Goal: Information Seeking & Learning: Learn about a topic

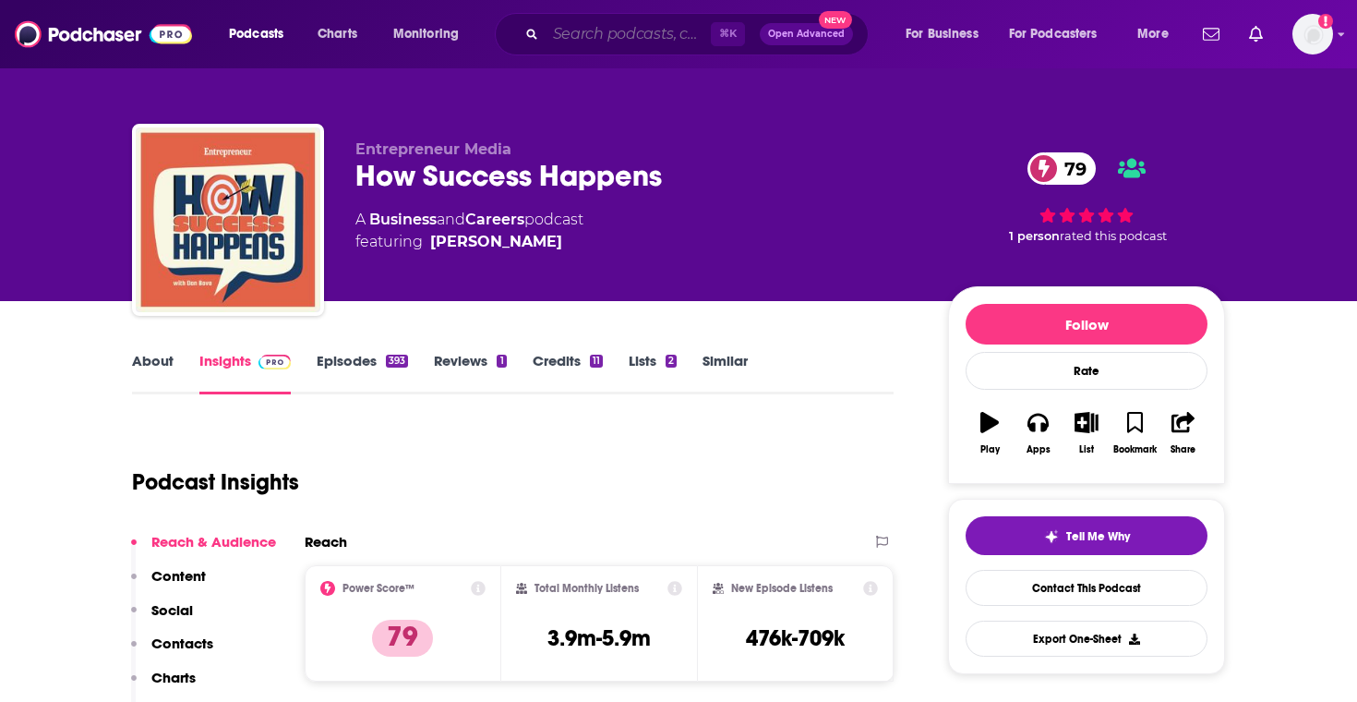
click at [643, 32] on input "Search podcasts, credits, & more..." at bounding box center [628, 34] width 165 height 30
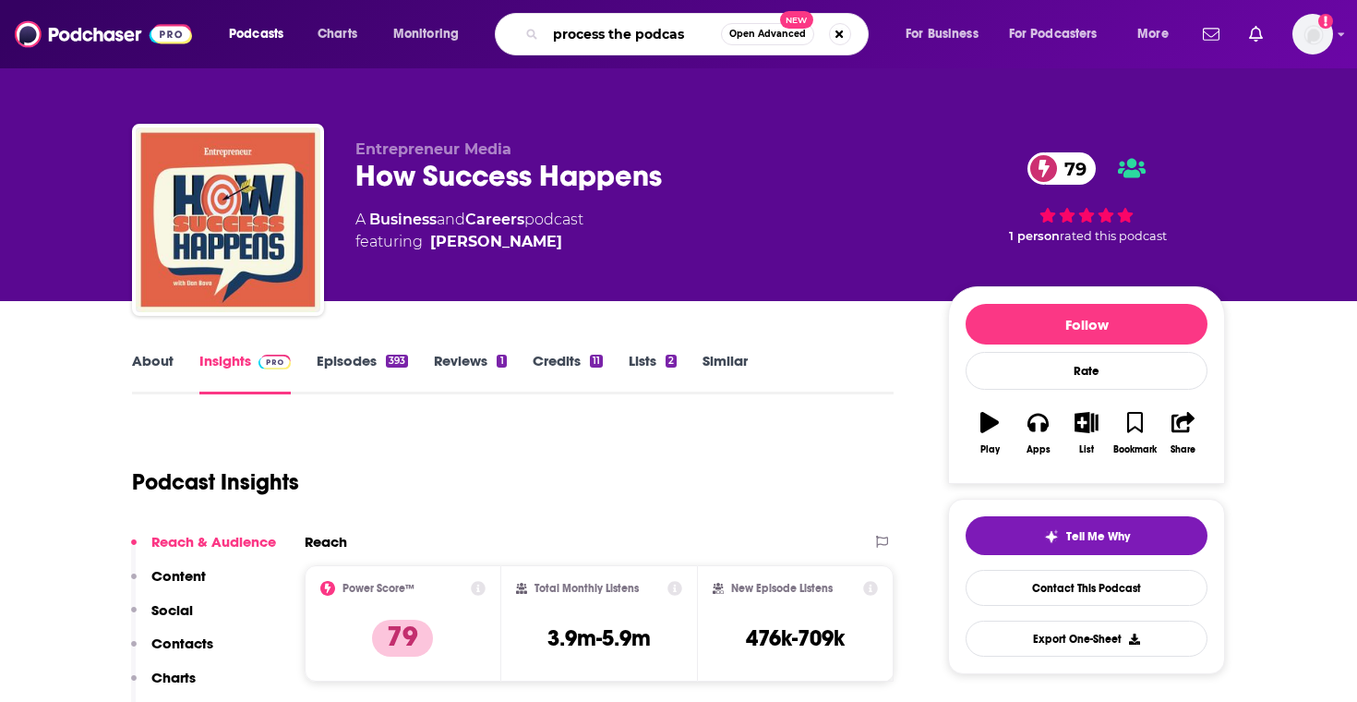
type input "process the podcast"
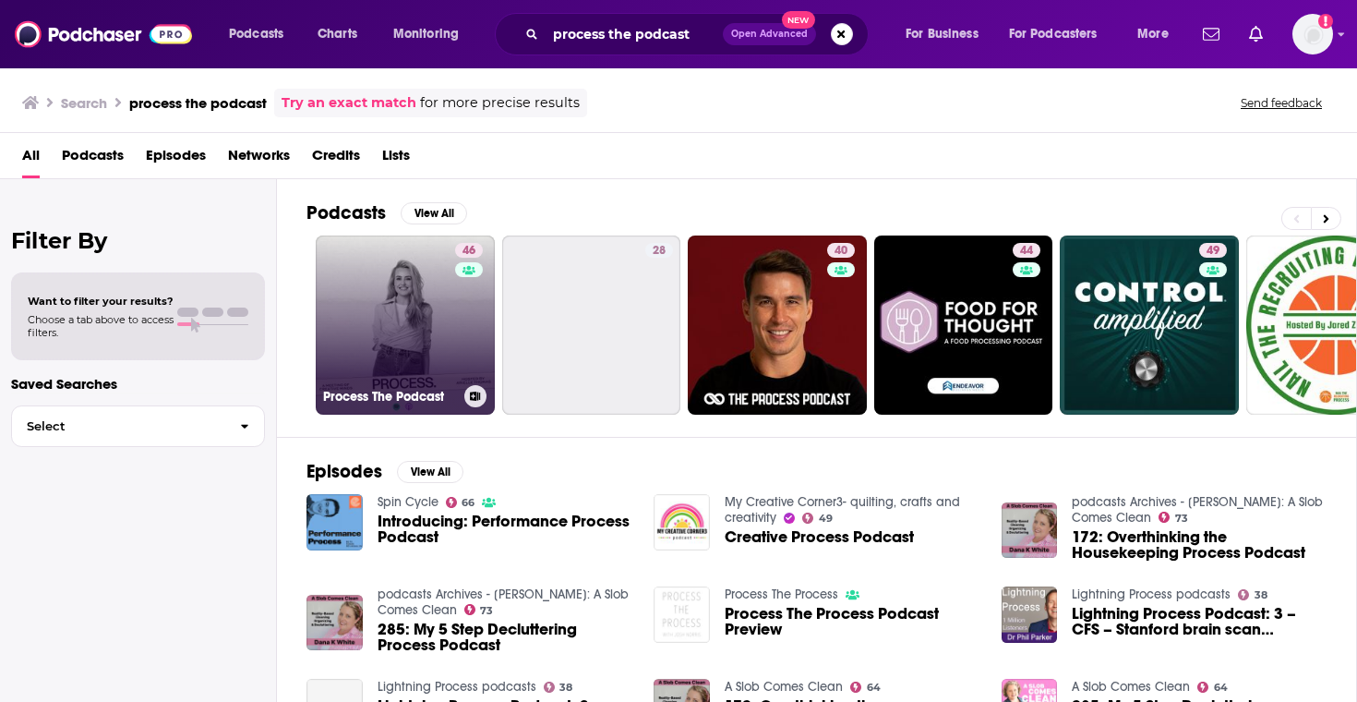
click at [420, 357] on link "46 Process The Podcast" at bounding box center [405, 324] width 179 height 179
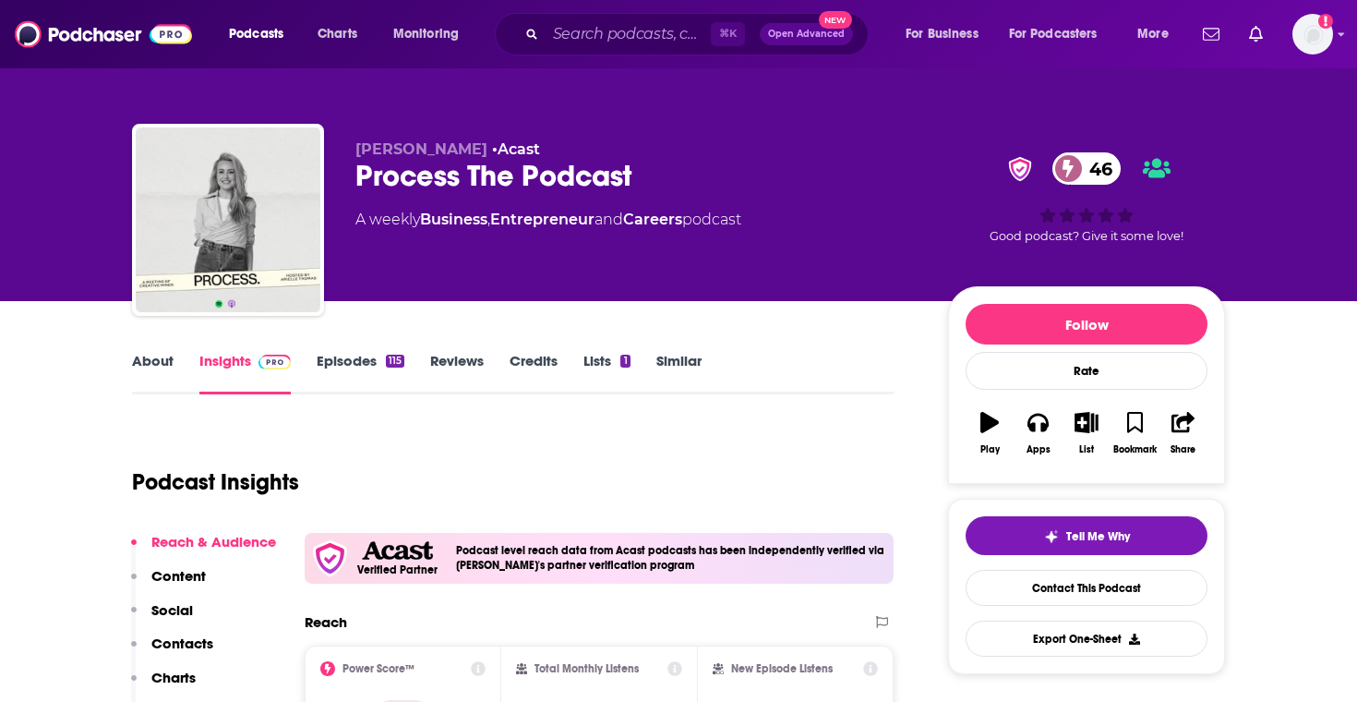
click at [373, 368] on link "Episodes 115" at bounding box center [361, 373] width 88 height 42
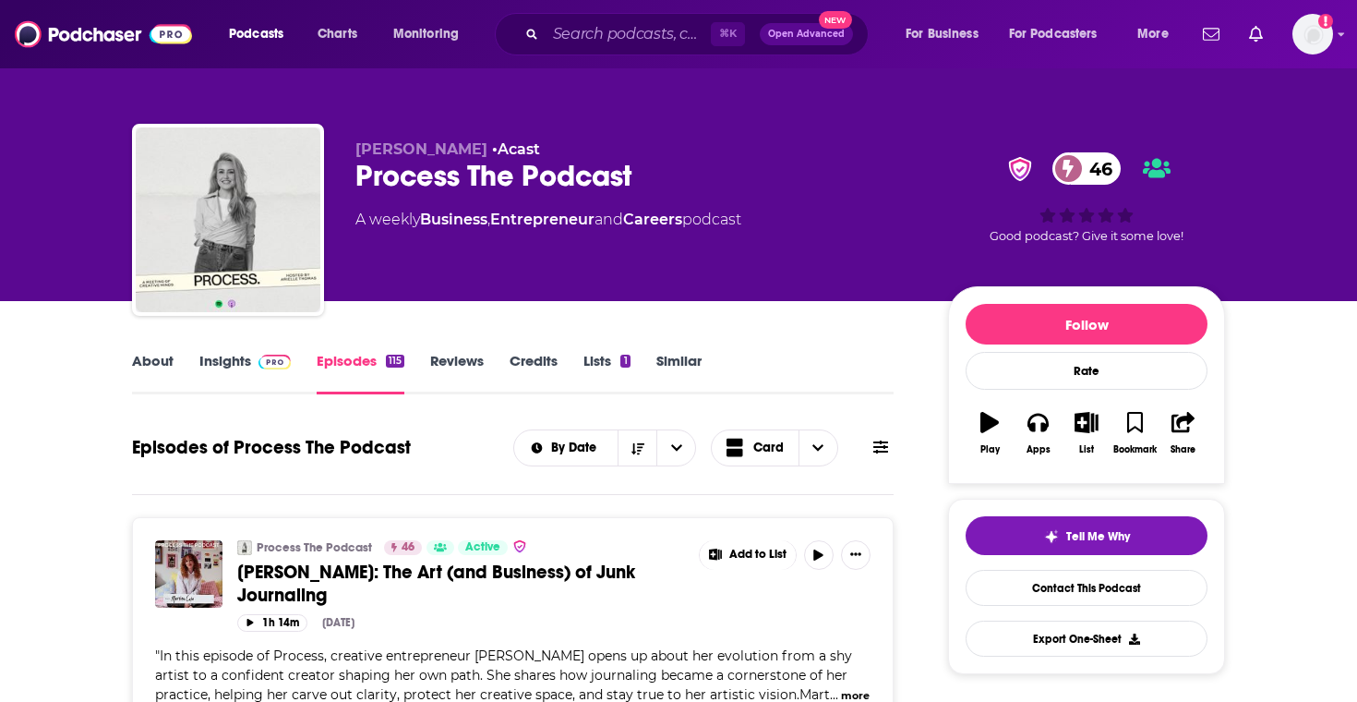
click at [255, 380] on link "Insights" at bounding box center [244, 373] width 91 height 42
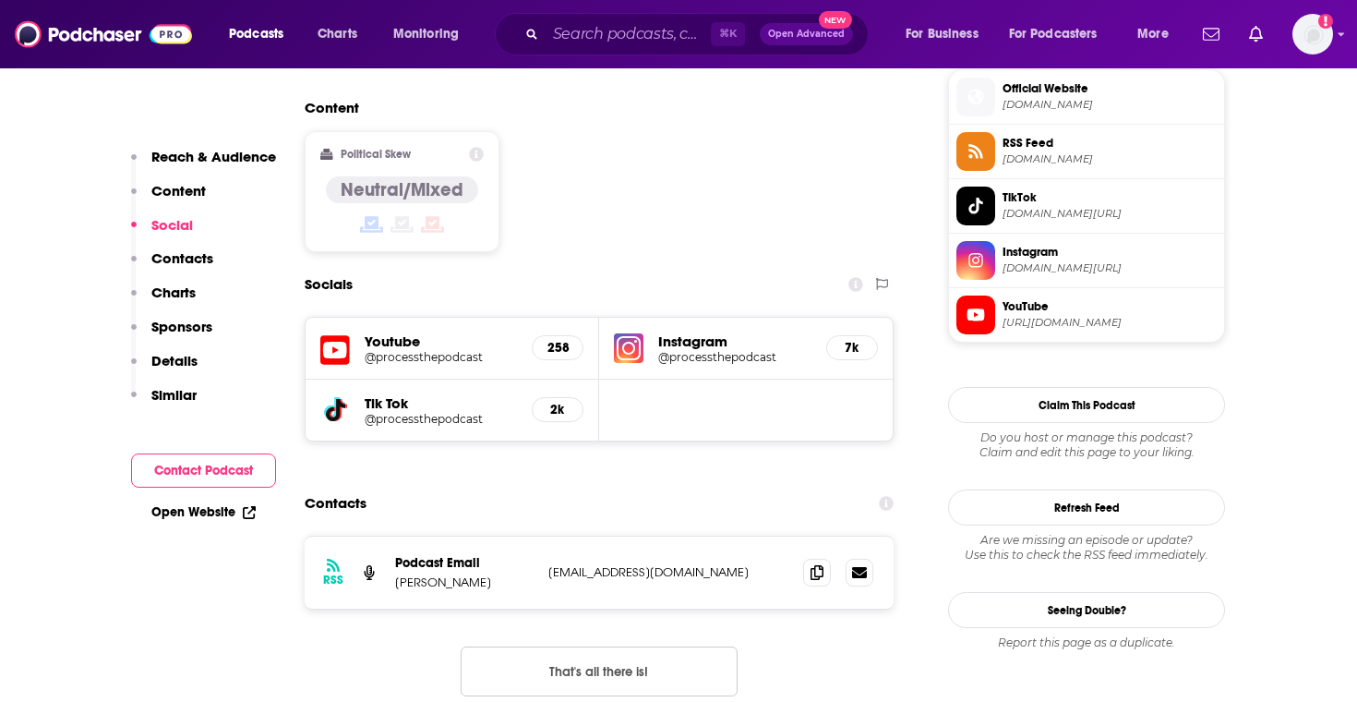
scroll to position [1523, 0]
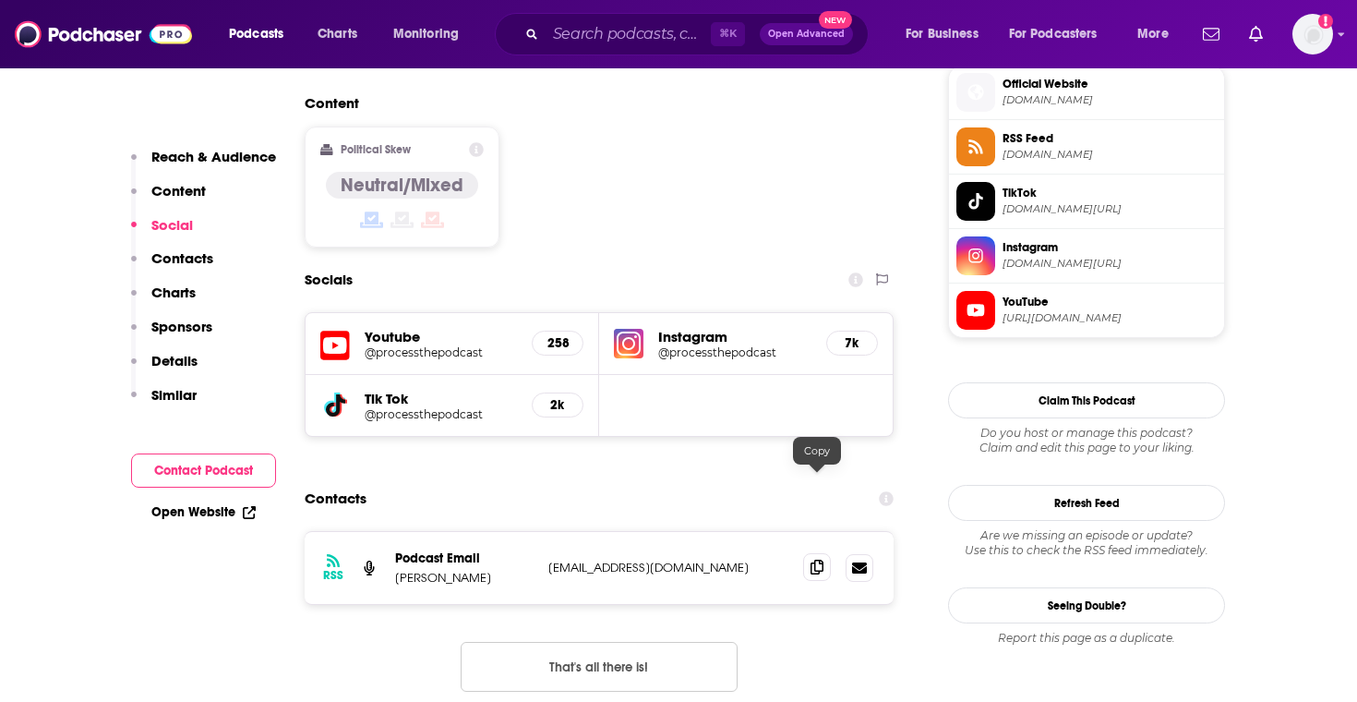
click at [826, 553] on span at bounding box center [817, 567] width 28 height 28
click at [815, 532] on div "RSS Podcast Email [PERSON_NAME] [PERSON_NAME][EMAIL_ADDRESS][DOMAIN_NAME] [EMAI…" at bounding box center [599, 568] width 589 height 72
click at [815, 559] on icon at bounding box center [817, 566] width 13 height 15
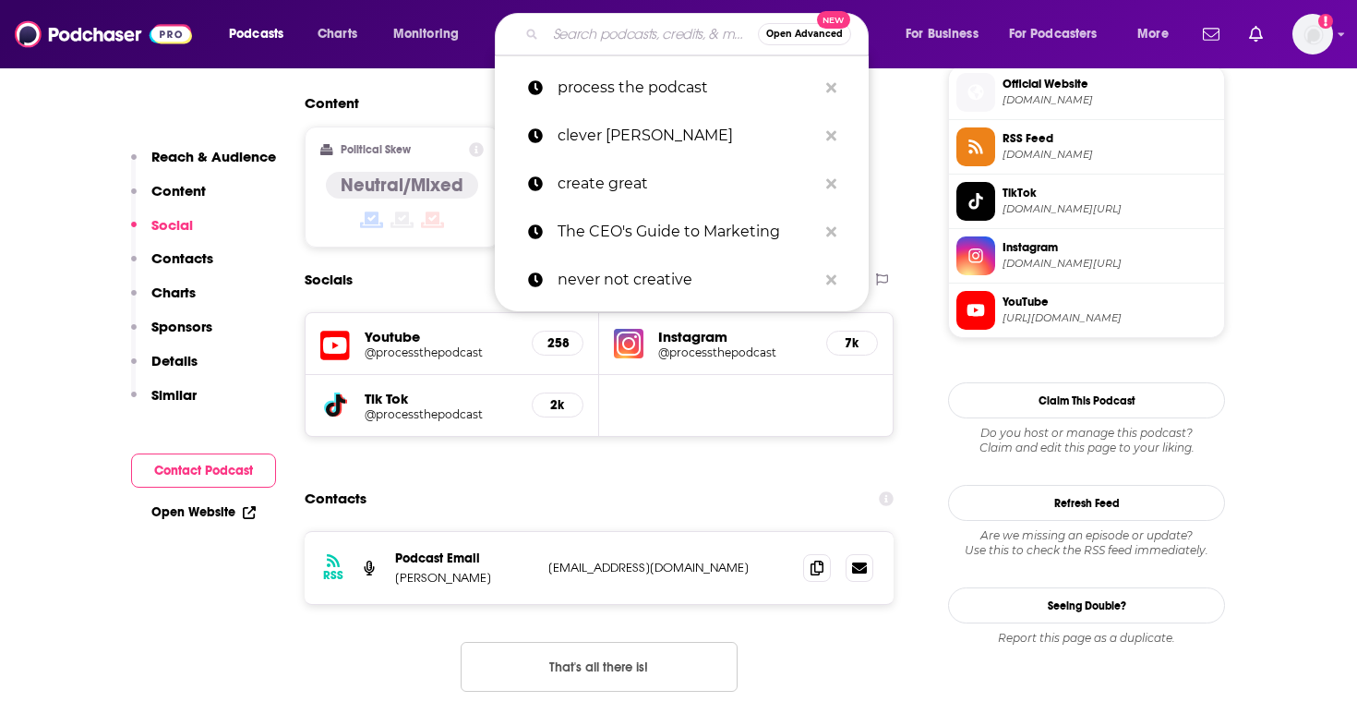
click at [572, 46] on input "Search podcasts, credits, & more..." at bounding box center [652, 34] width 212 height 30
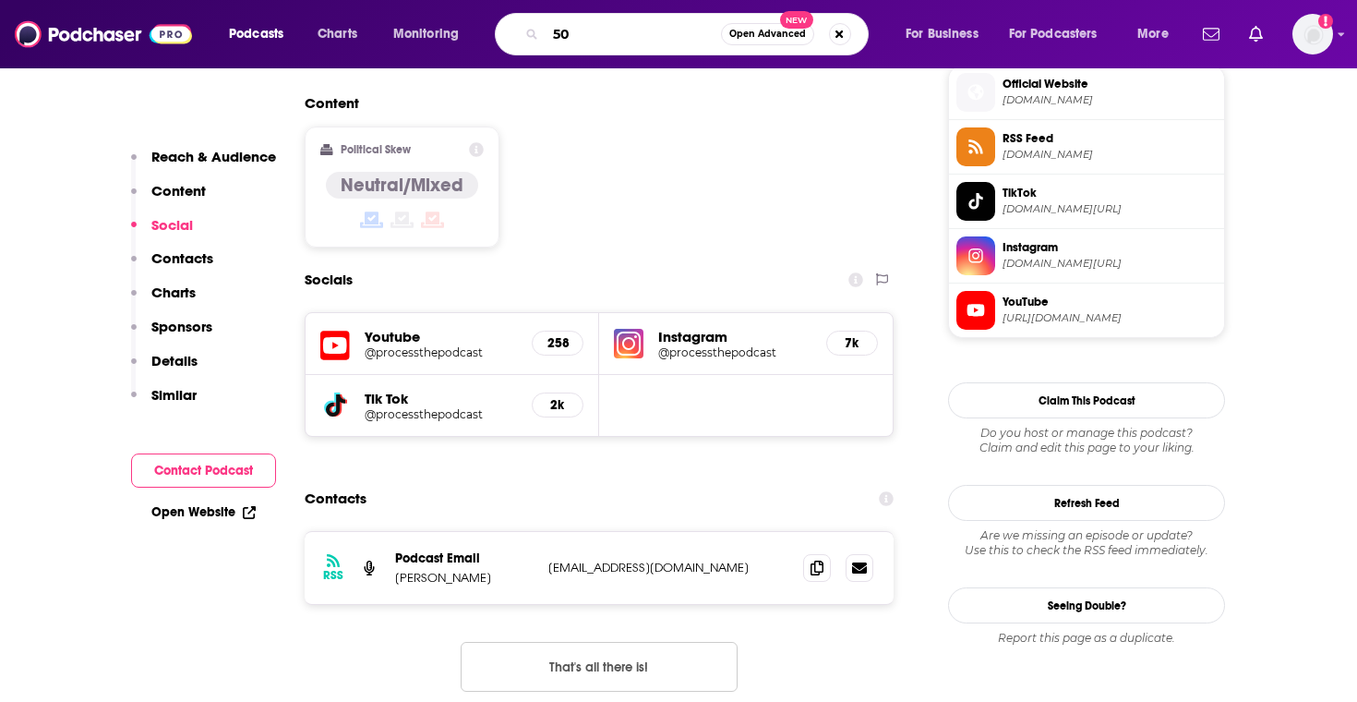
type input "505"
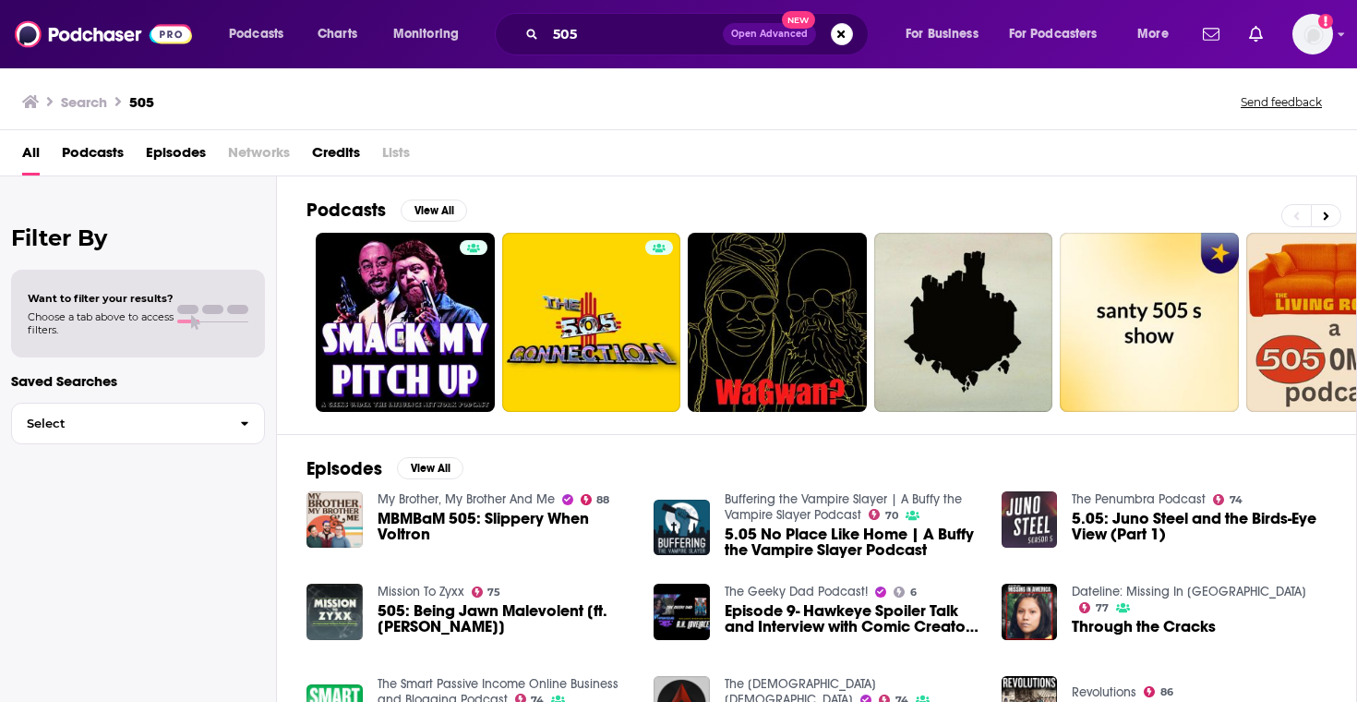
click at [544, 27] on div "505 Open Advanced New" at bounding box center [682, 34] width 374 height 42
click at [547, 30] on input "505" at bounding box center [634, 34] width 177 height 30
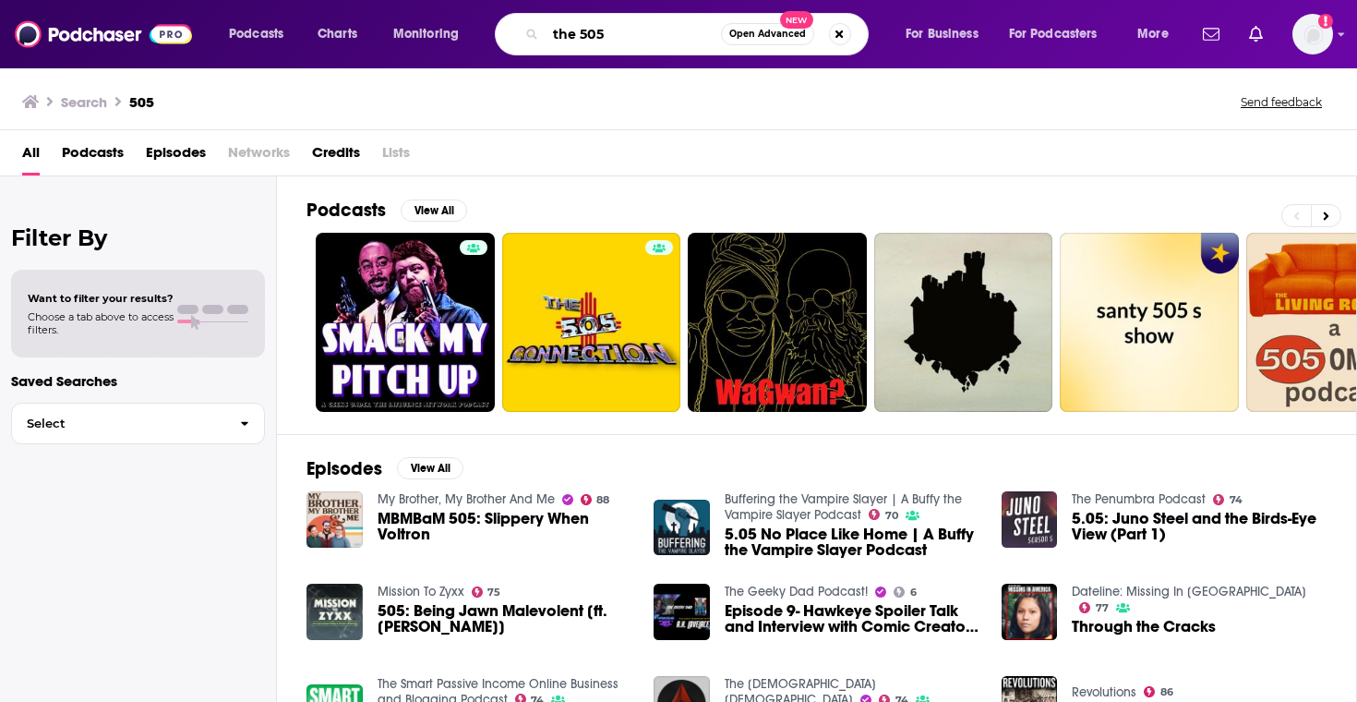
click at [645, 32] on input "the 505" at bounding box center [633, 34] width 175 height 30
type input "the 505 podcast"
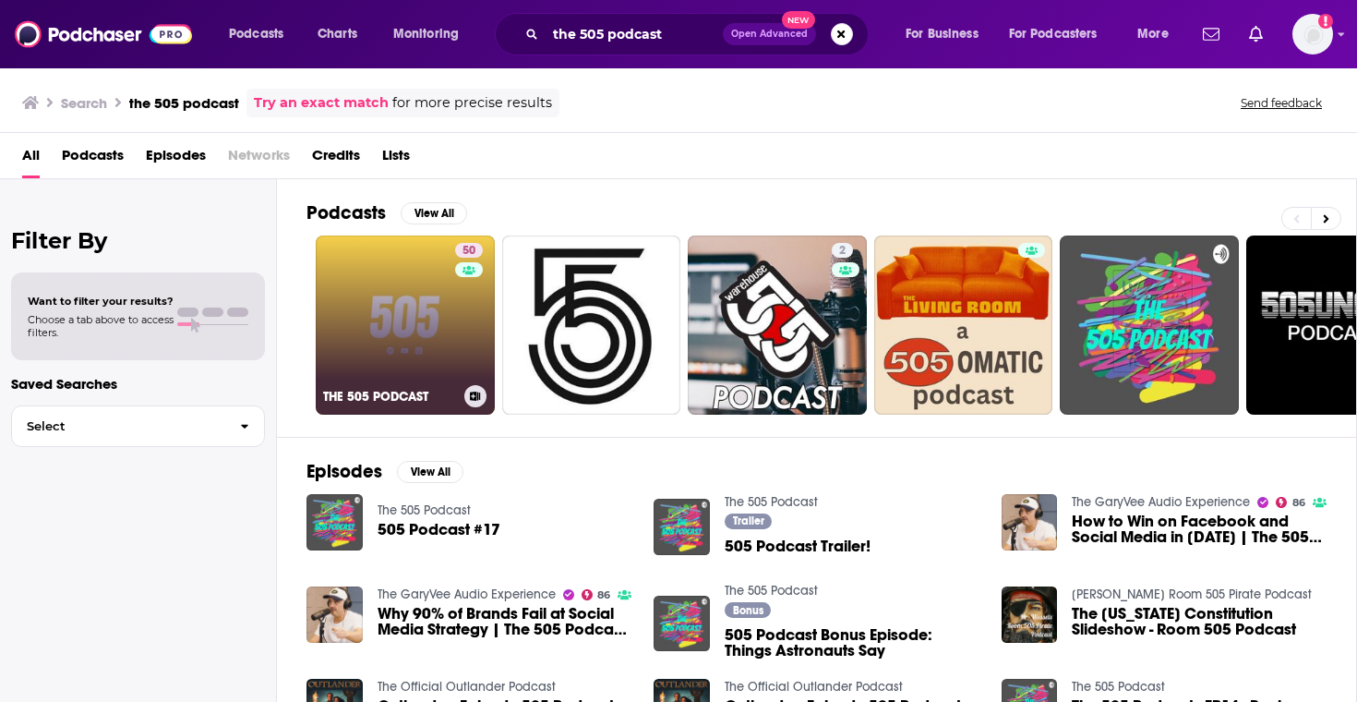
click at [448, 327] on link "50 THE 505 PODCAST" at bounding box center [405, 324] width 179 height 179
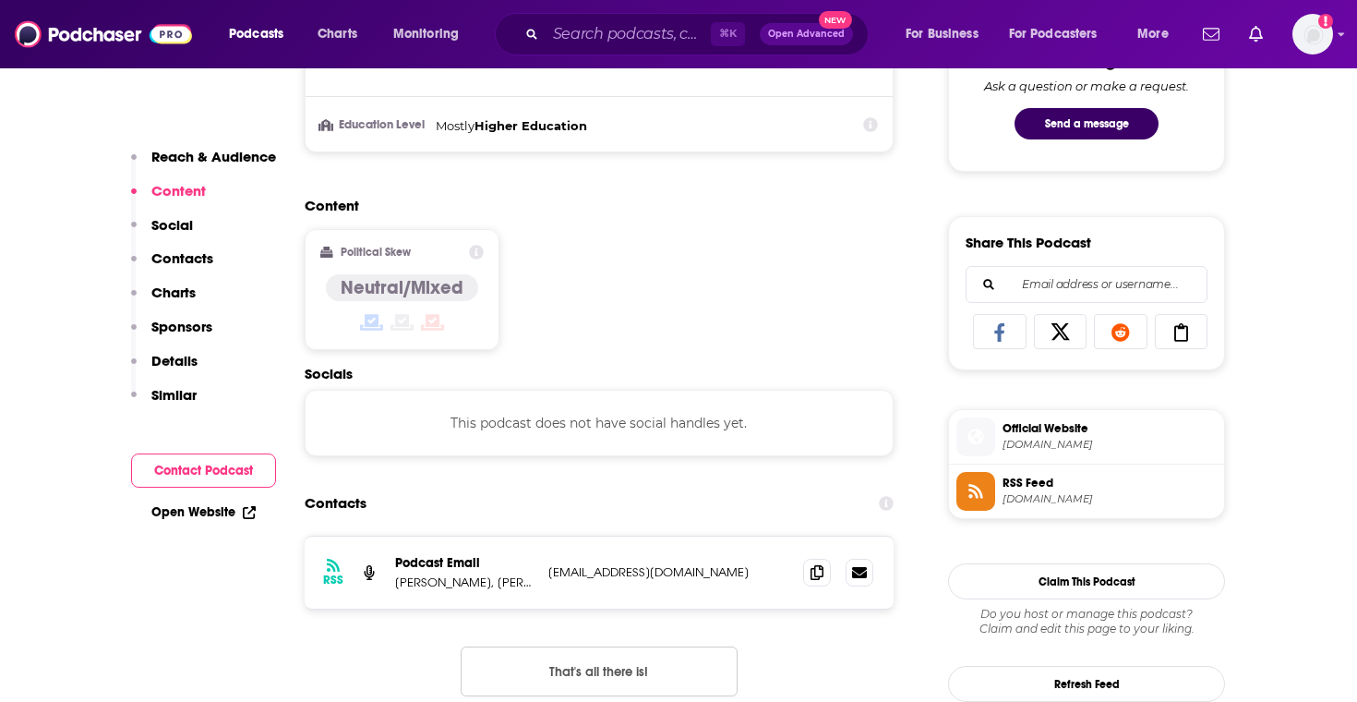
scroll to position [1028, 0]
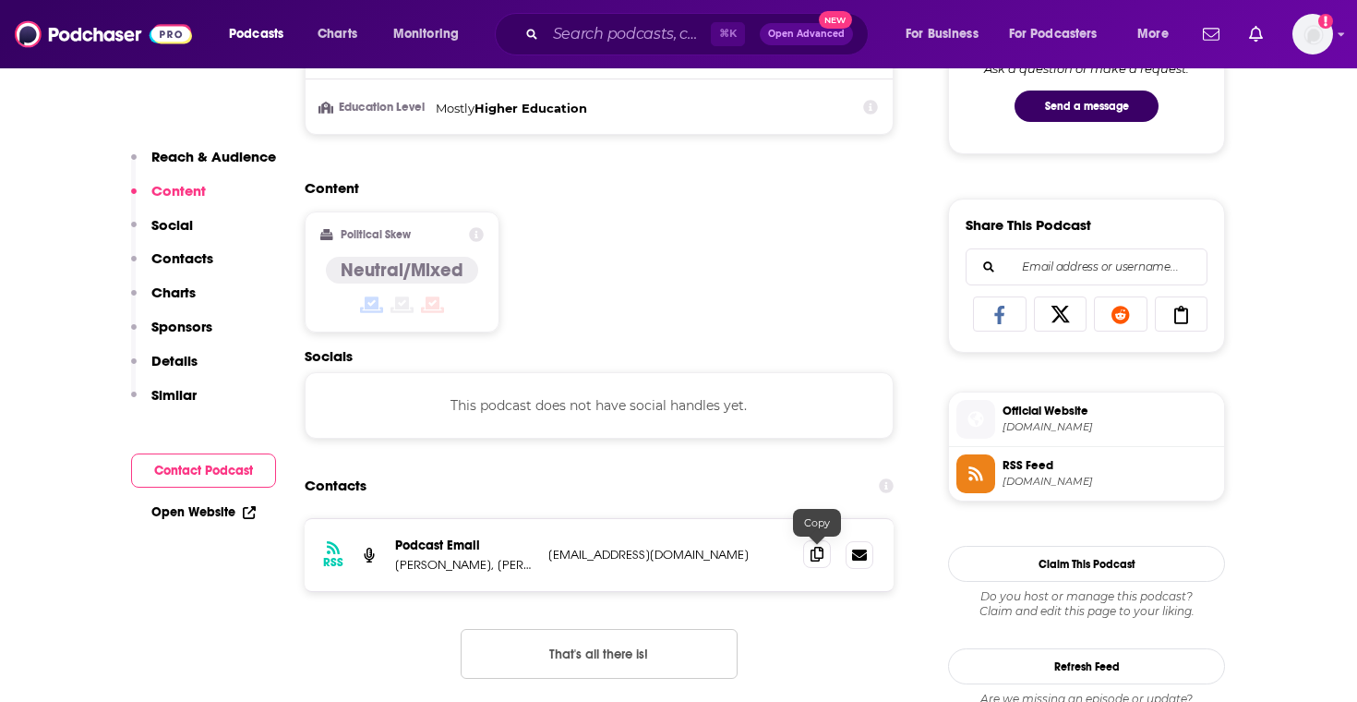
click at [812, 561] on icon at bounding box center [817, 554] width 13 height 15
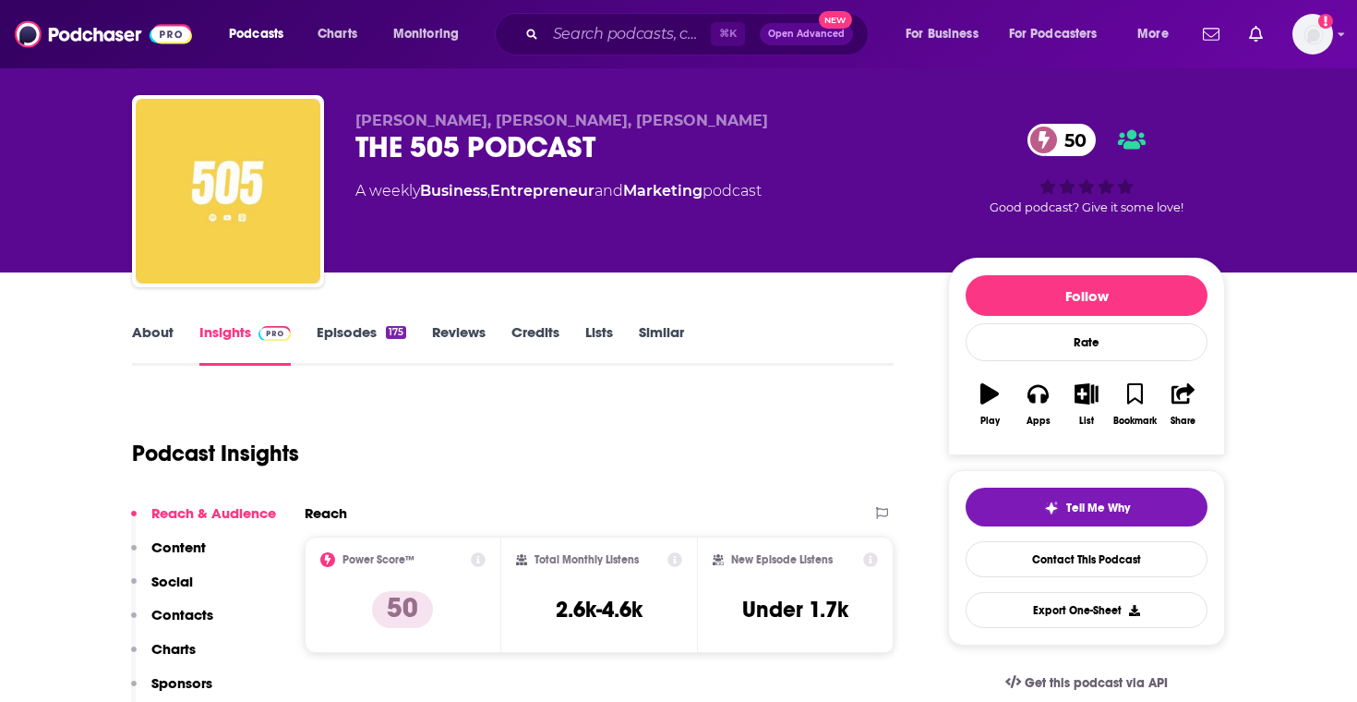
scroll to position [0, 0]
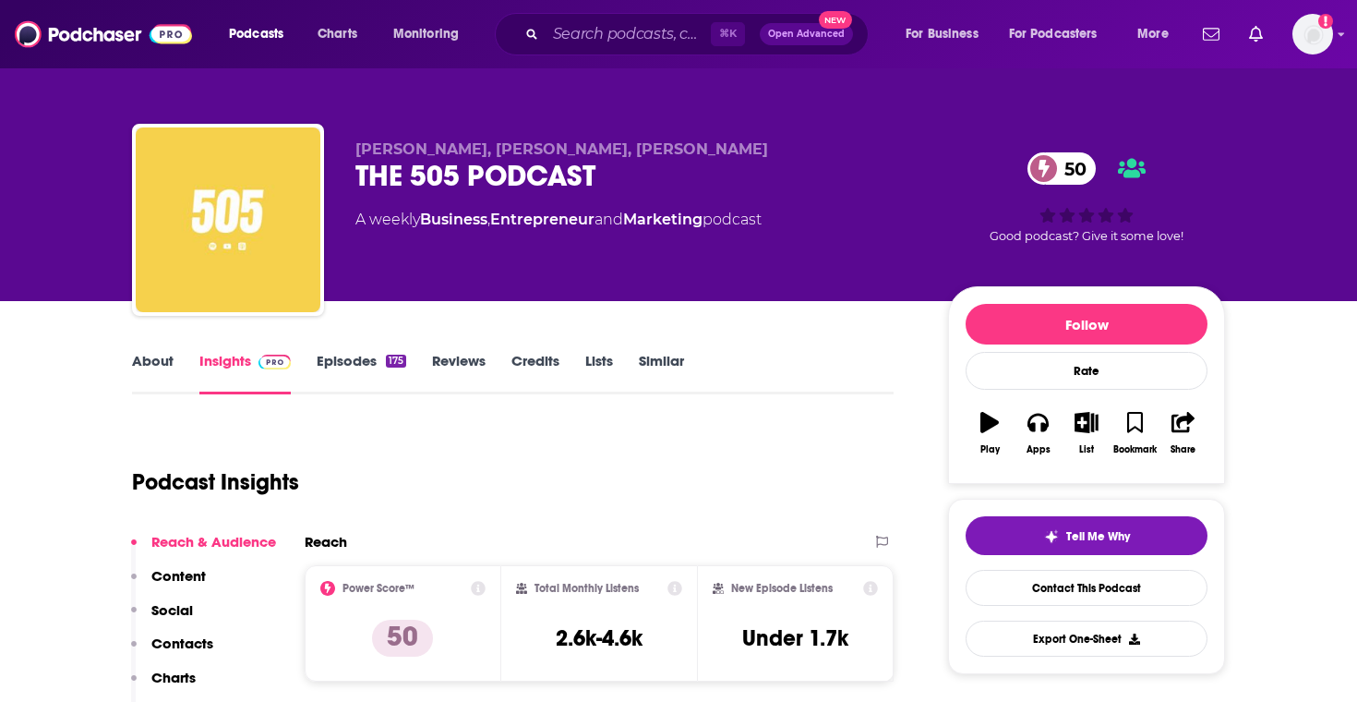
click at [391, 349] on div "About Insights Episodes 175 Reviews Credits Lists Similar" at bounding box center [513, 371] width 762 height 45
click at [388, 367] on div "175" at bounding box center [396, 361] width 20 height 13
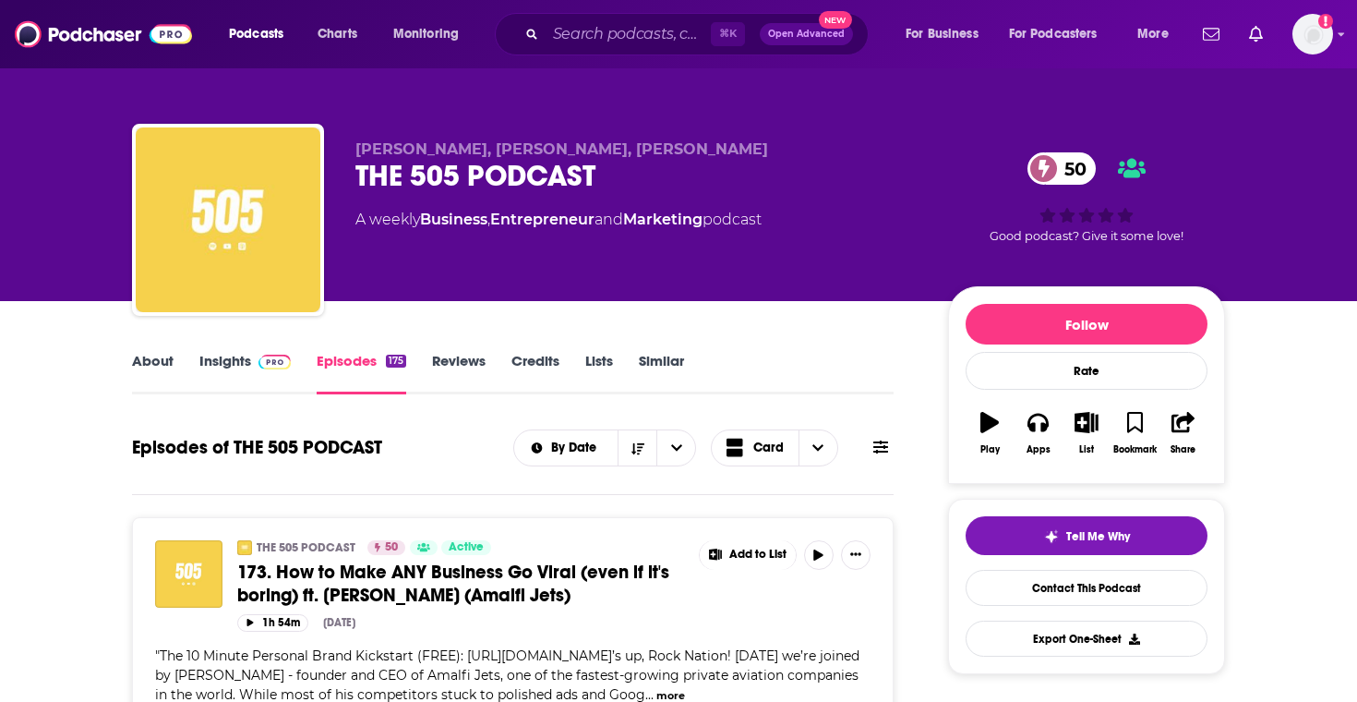
click at [266, 365] on img at bounding box center [275, 362] width 32 height 15
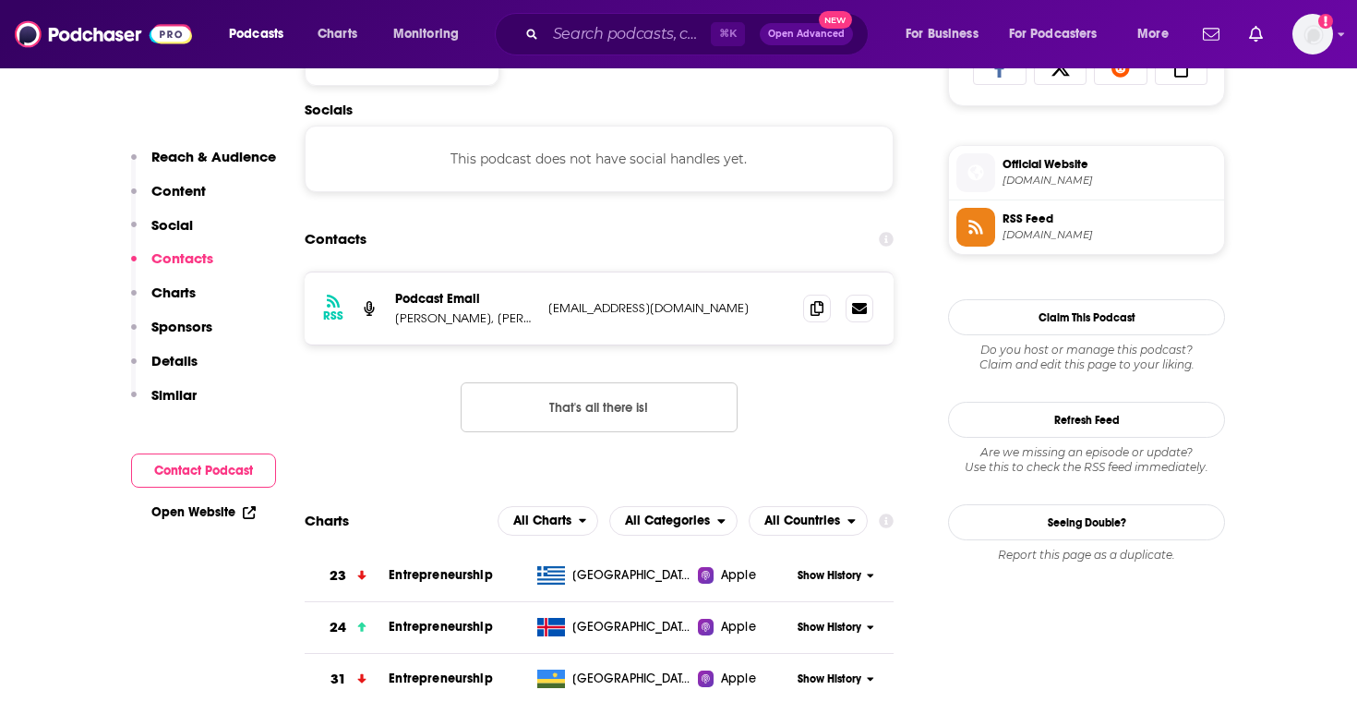
scroll to position [1281, 0]
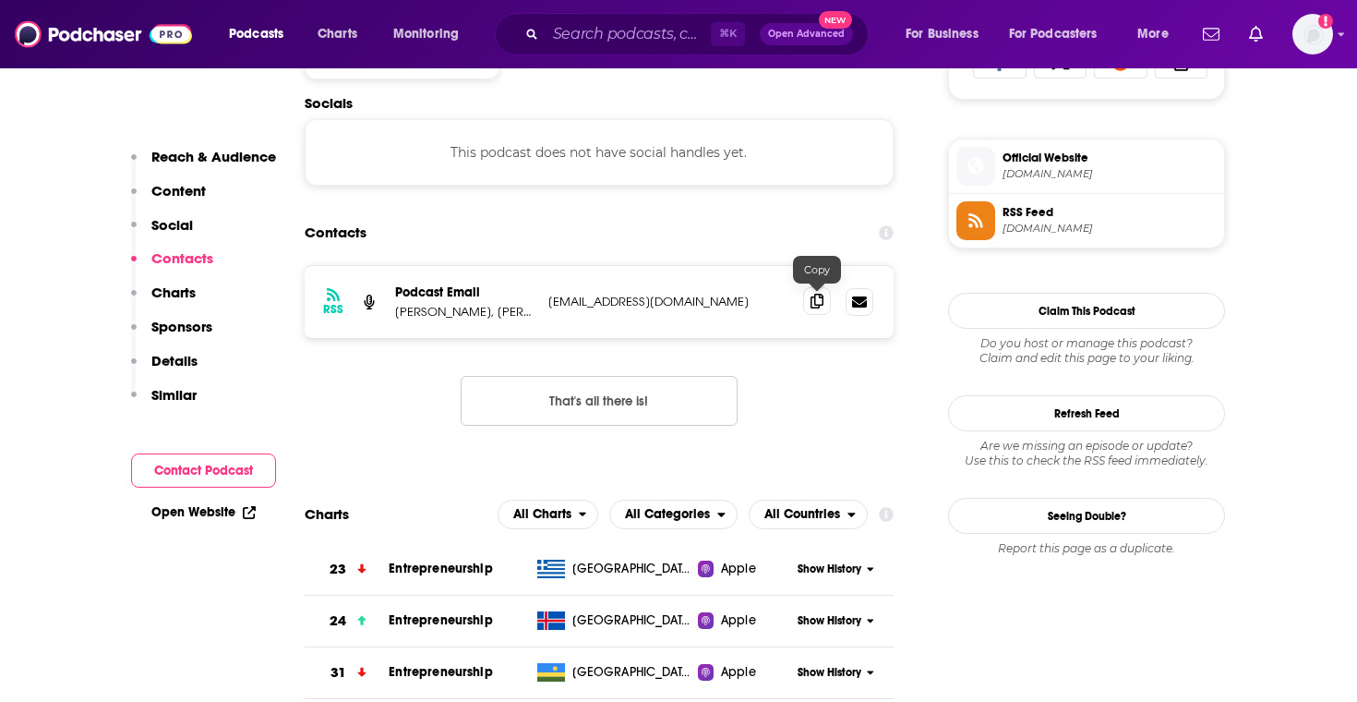
click at [821, 303] on icon at bounding box center [817, 301] width 13 height 15
click at [628, 30] on input "Search podcasts, credits, & more..." at bounding box center [628, 34] width 165 height 30
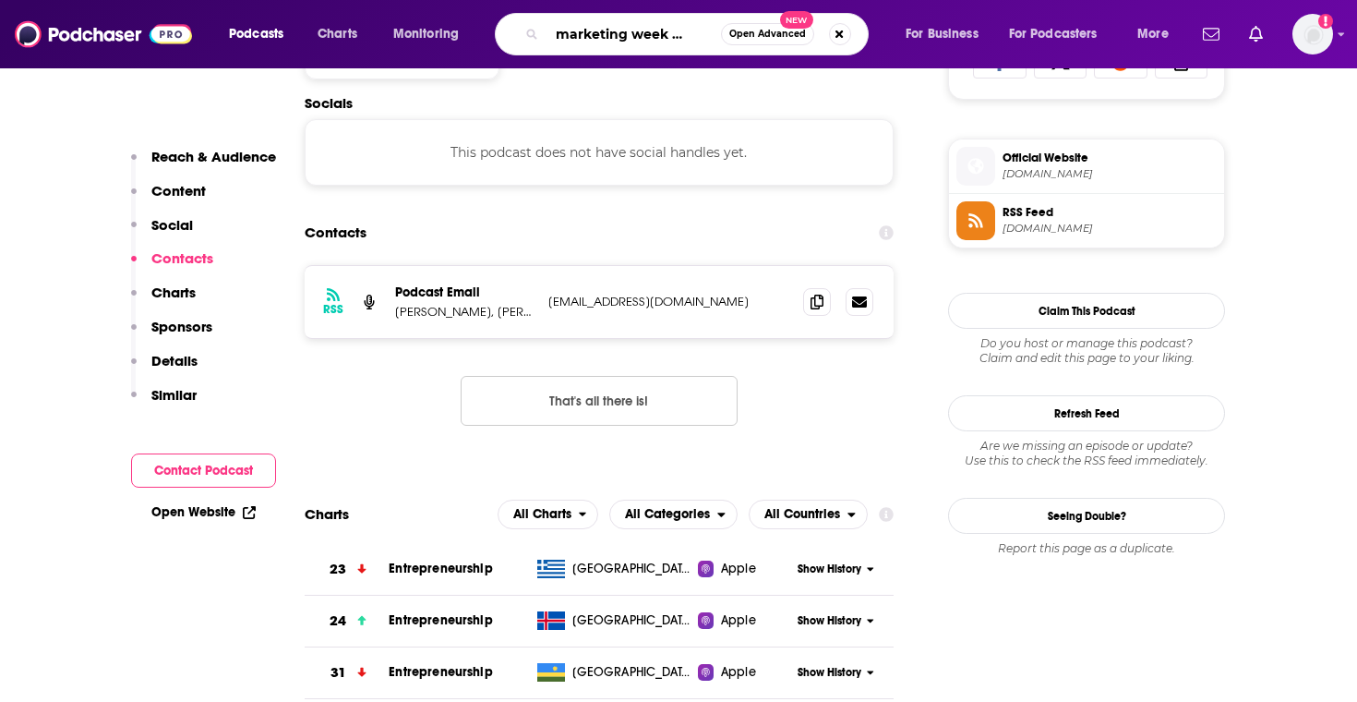
type input "the marketing week podcast"
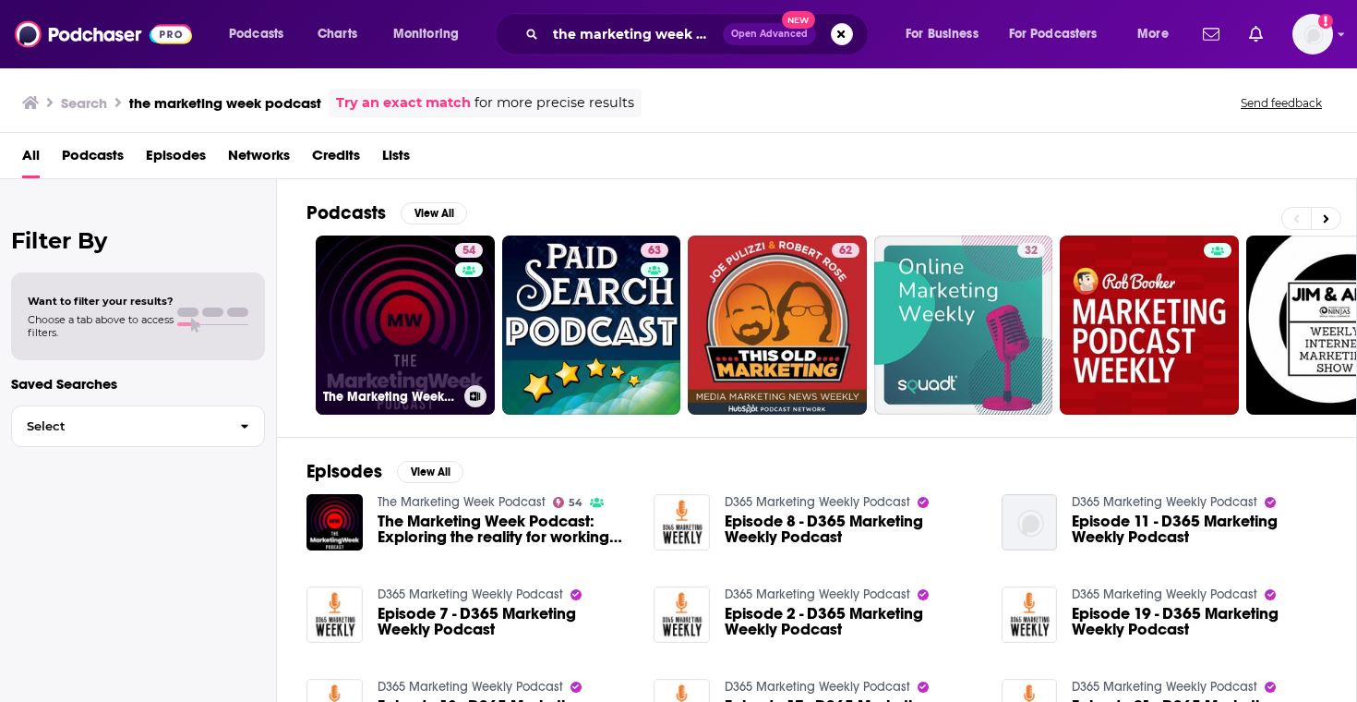
click at [447, 312] on link "54 The Marketing Week Podcast" at bounding box center [405, 324] width 179 height 179
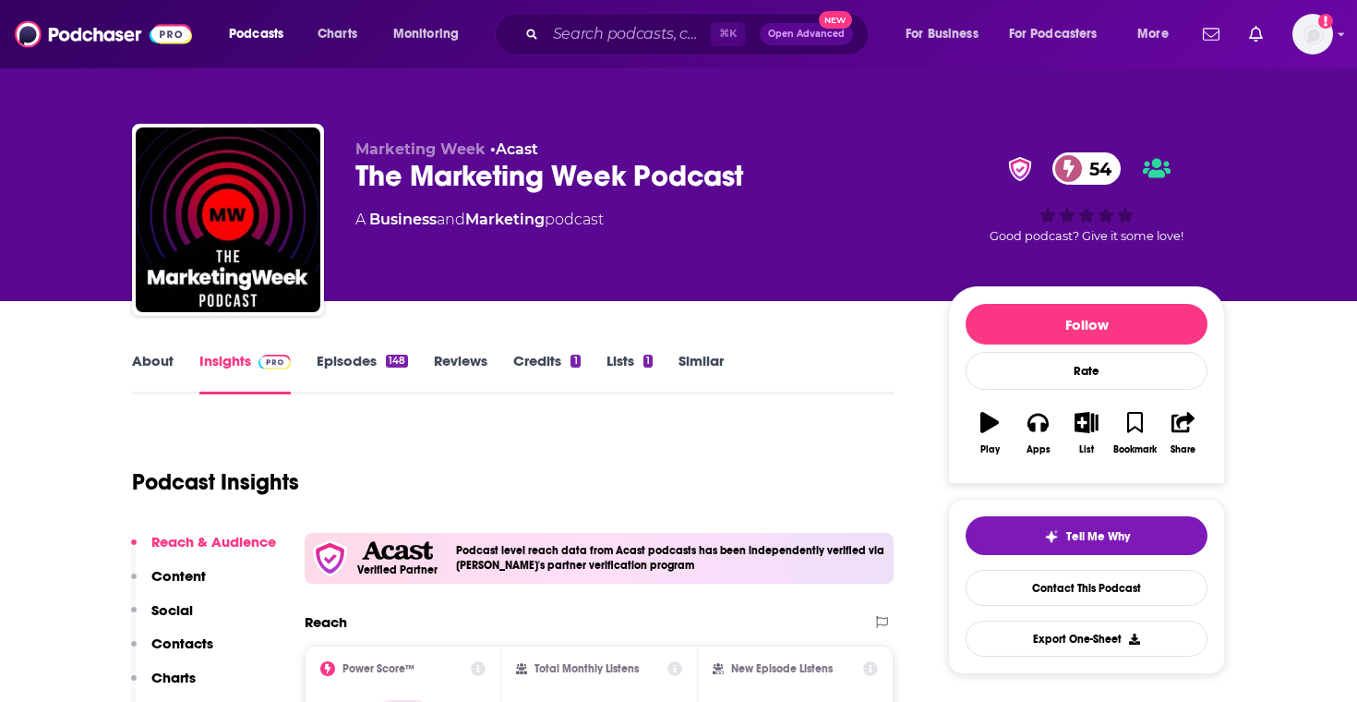
click at [154, 361] on link "About" at bounding box center [153, 373] width 42 height 42
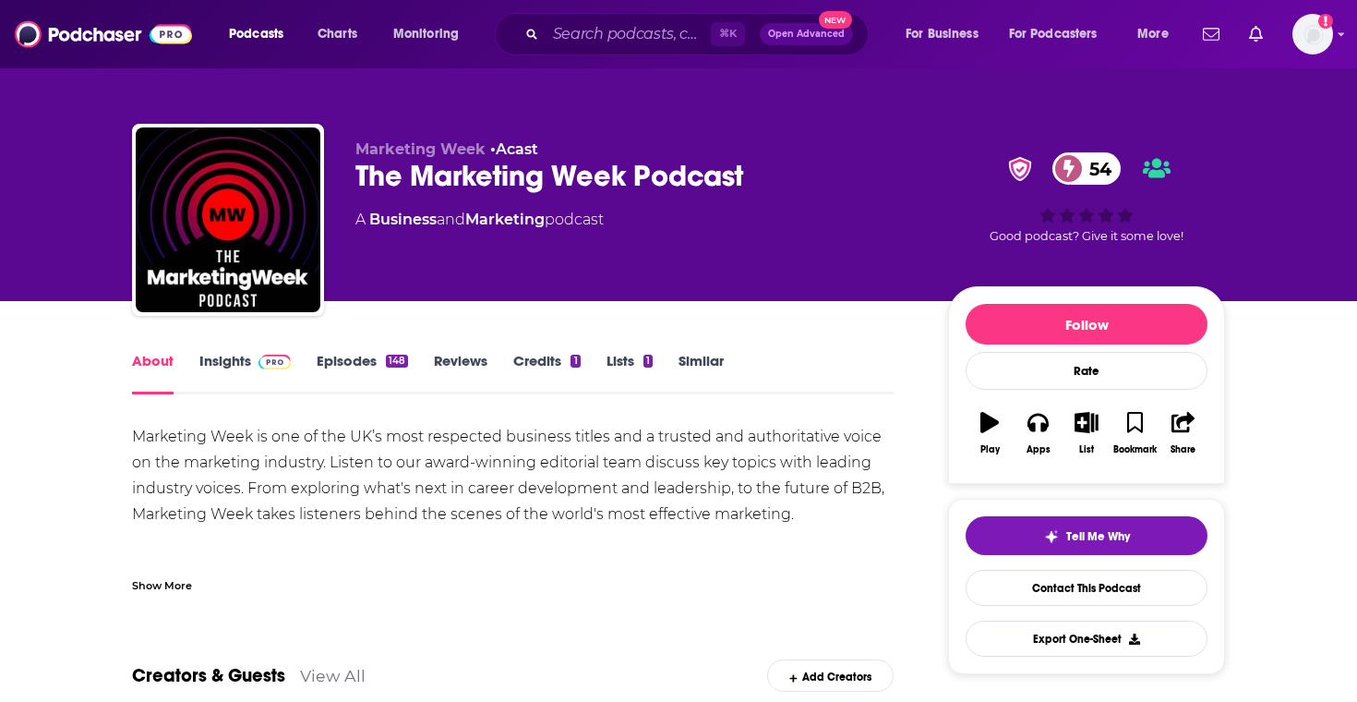
scroll to position [50, 0]
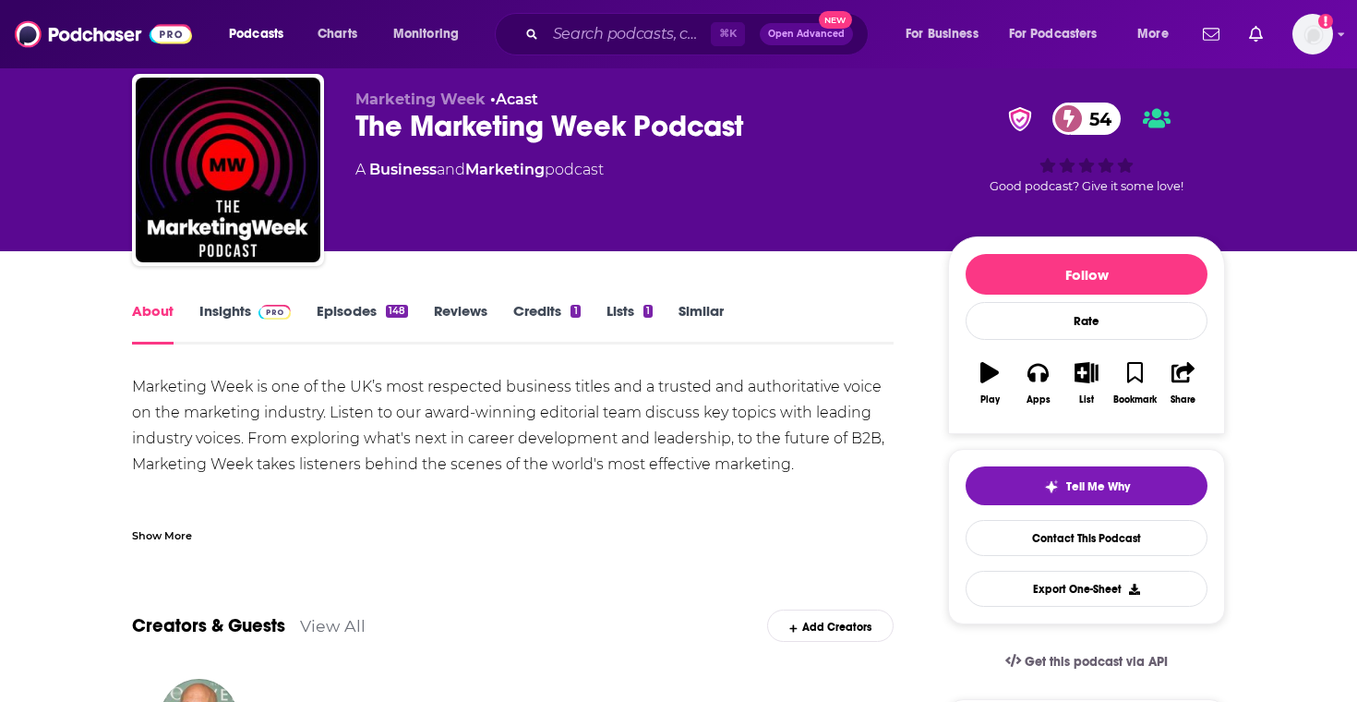
click at [152, 528] on div "Show More" at bounding box center [162, 534] width 60 height 18
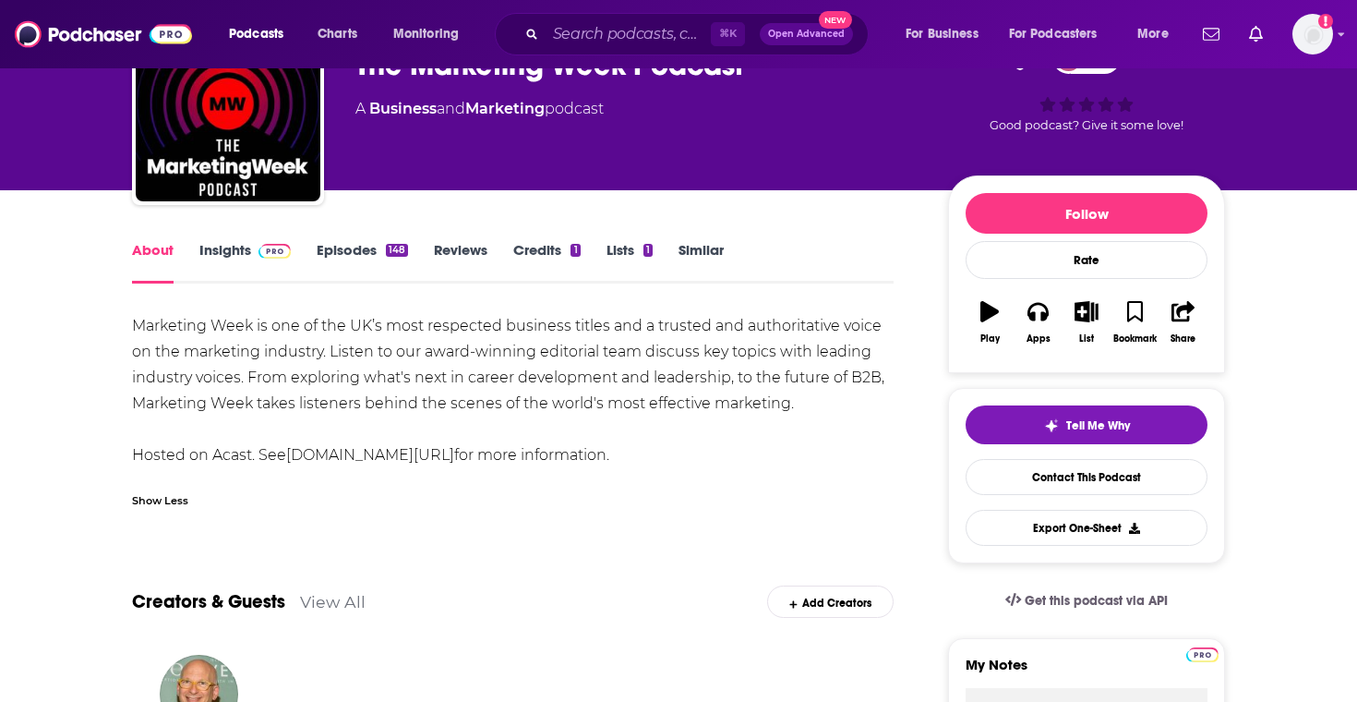
scroll to position [118, 0]
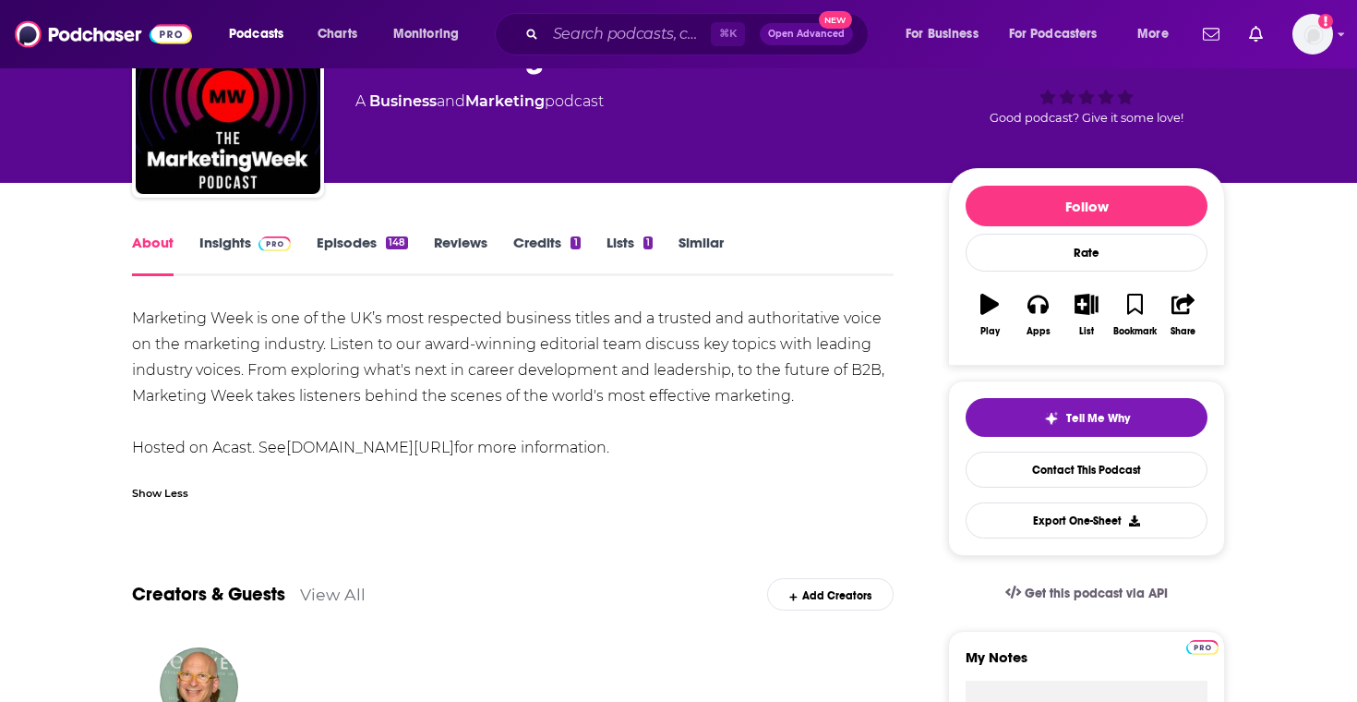
click at [352, 254] on link "Episodes 148" at bounding box center [362, 255] width 91 height 42
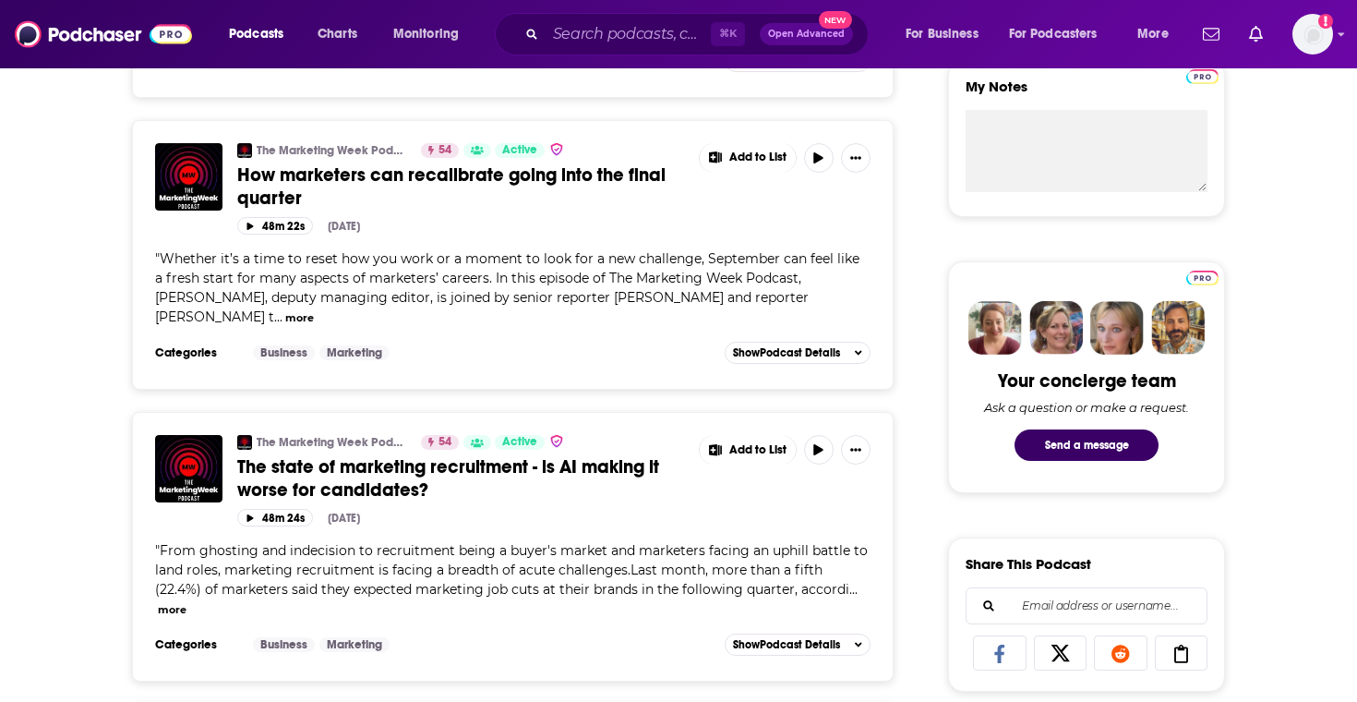
scroll to position [690, 0]
click at [186, 601] on button "more" at bounding box center [172, 609] width 29 height 16
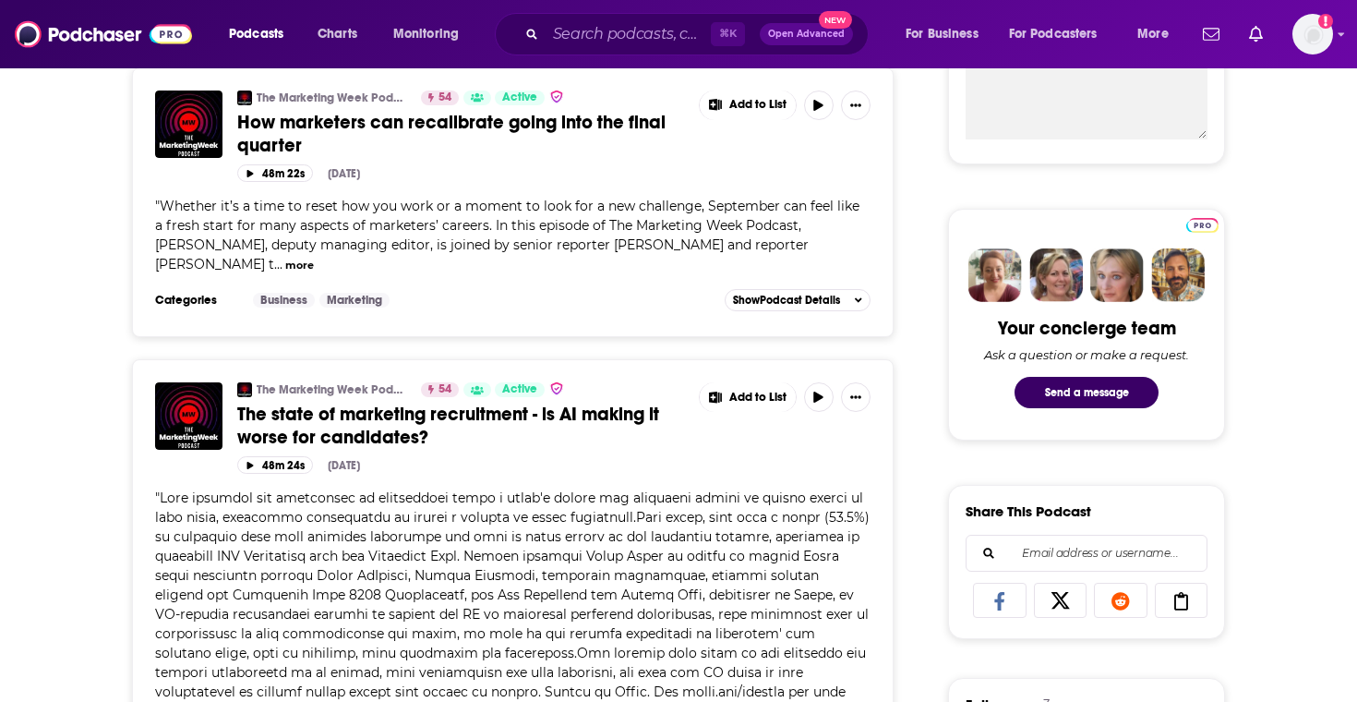
scroll to position [747, 0]
